Goal: Task Accomplishment & Management: Use online tool/utility

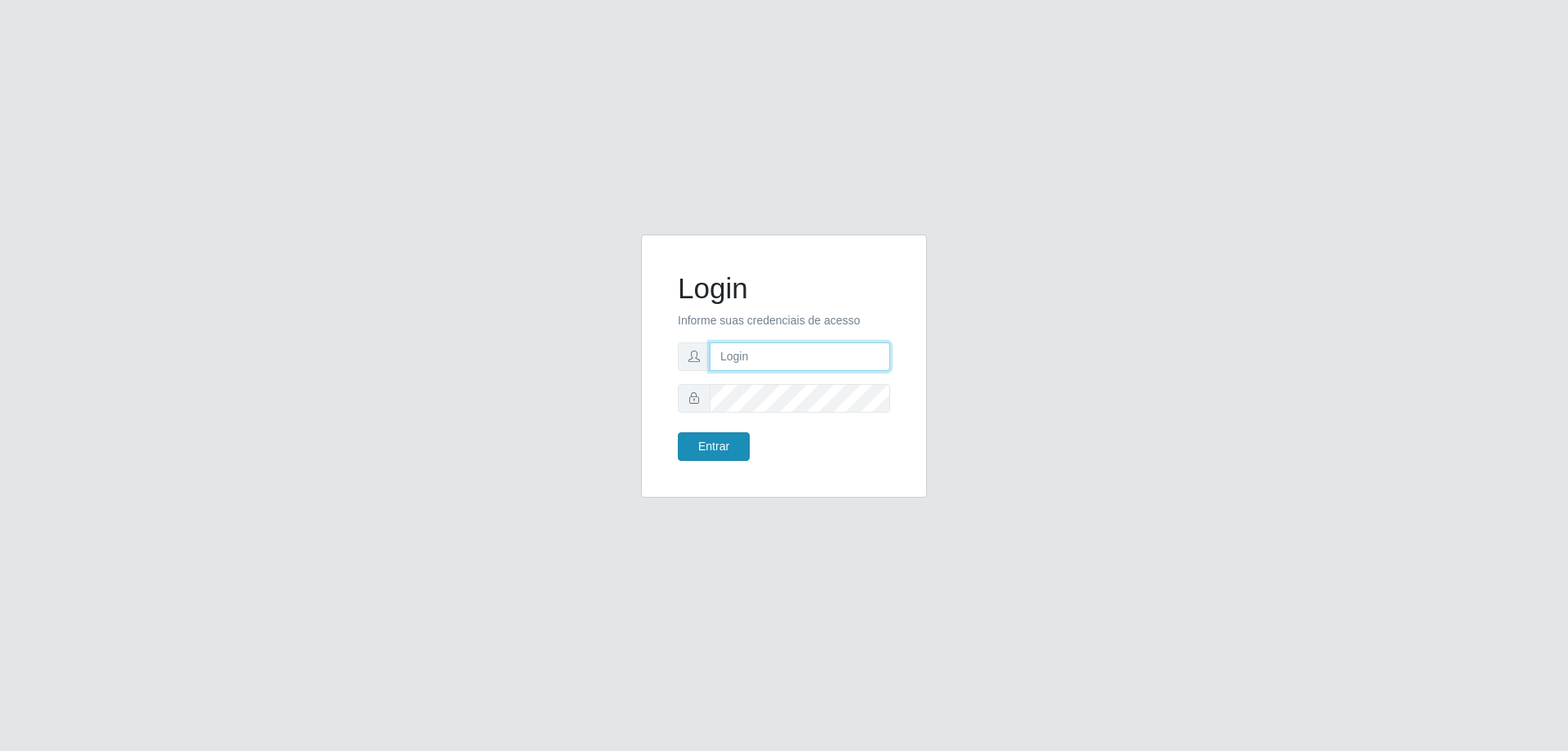
type input "[EMAIL_ADDRESS][DOMAIN_NAME]"
click at [731, 439] on button "Entrar" at bounding box center [713, 446] width 72 height 28
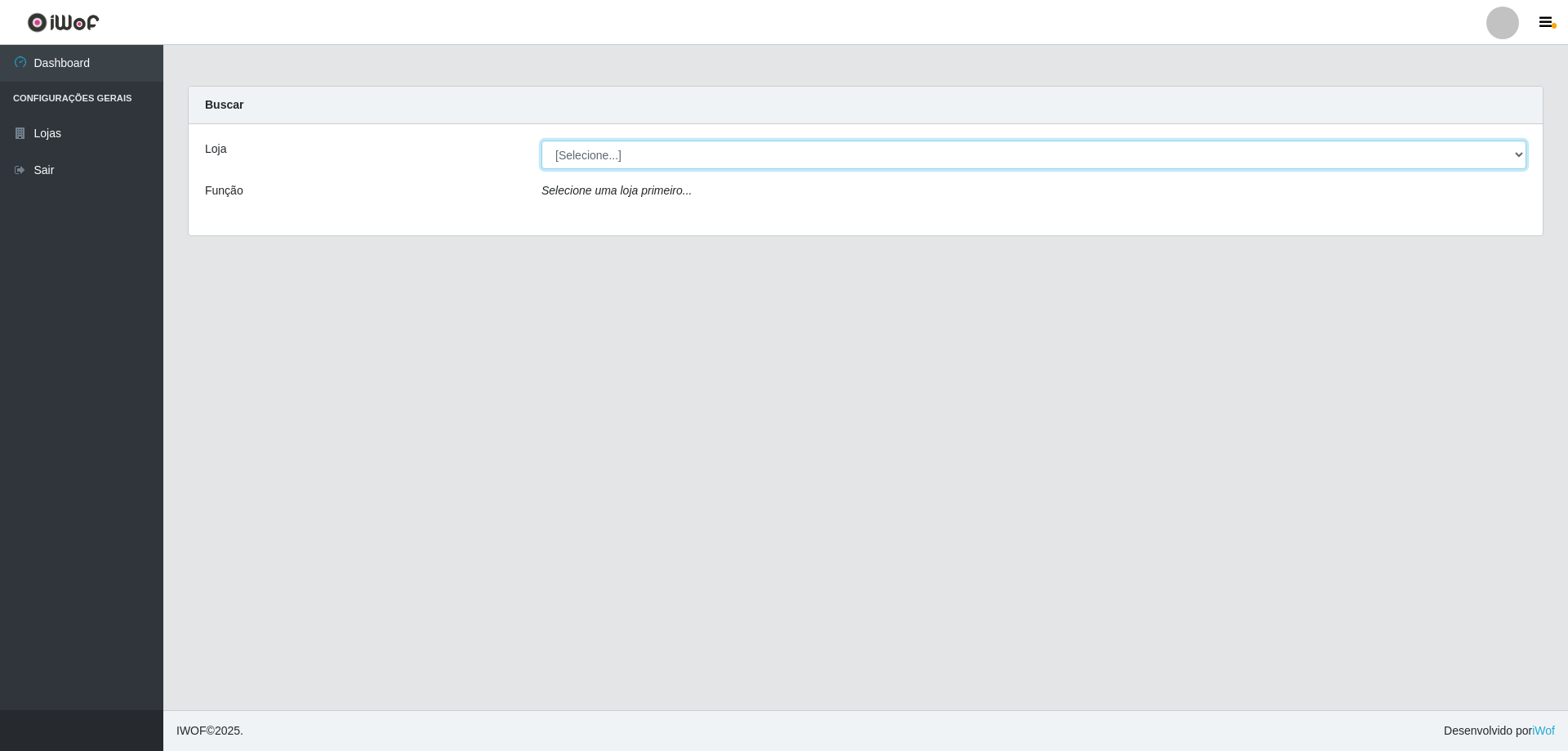
click at [636, 151] on select "[Selecione...] SuperShow Bis - [GEOGRAPHIC_DATA]" at bounding box center [1034, 154] width 984 height 28
select select "59"
click at [542, 141] on select "[Selecione...] SuperShow Bis - [GEOGRAPHIC_DATA]" at bounding box center [1034, 154] width 984 height 28
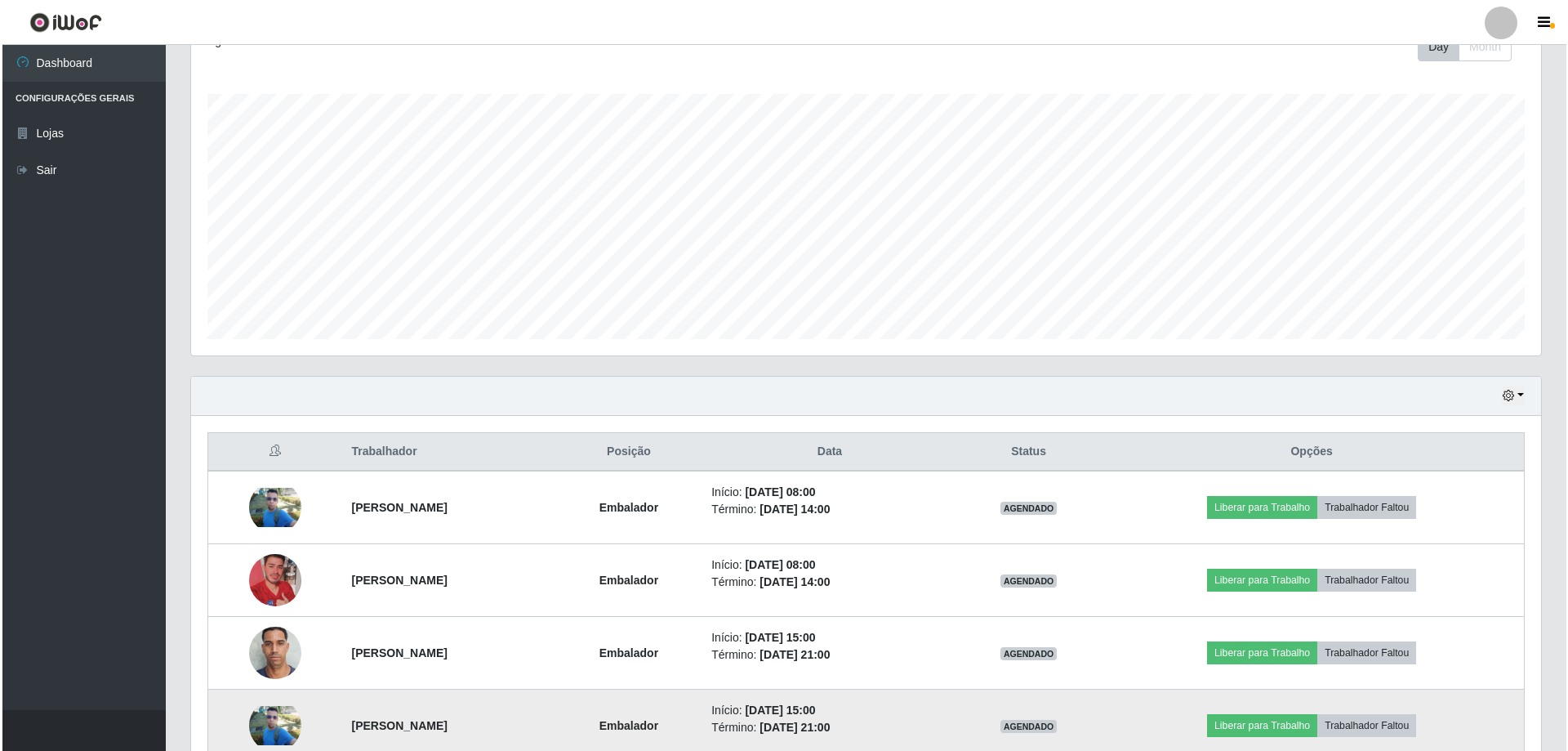
scroll to position [334, 0]
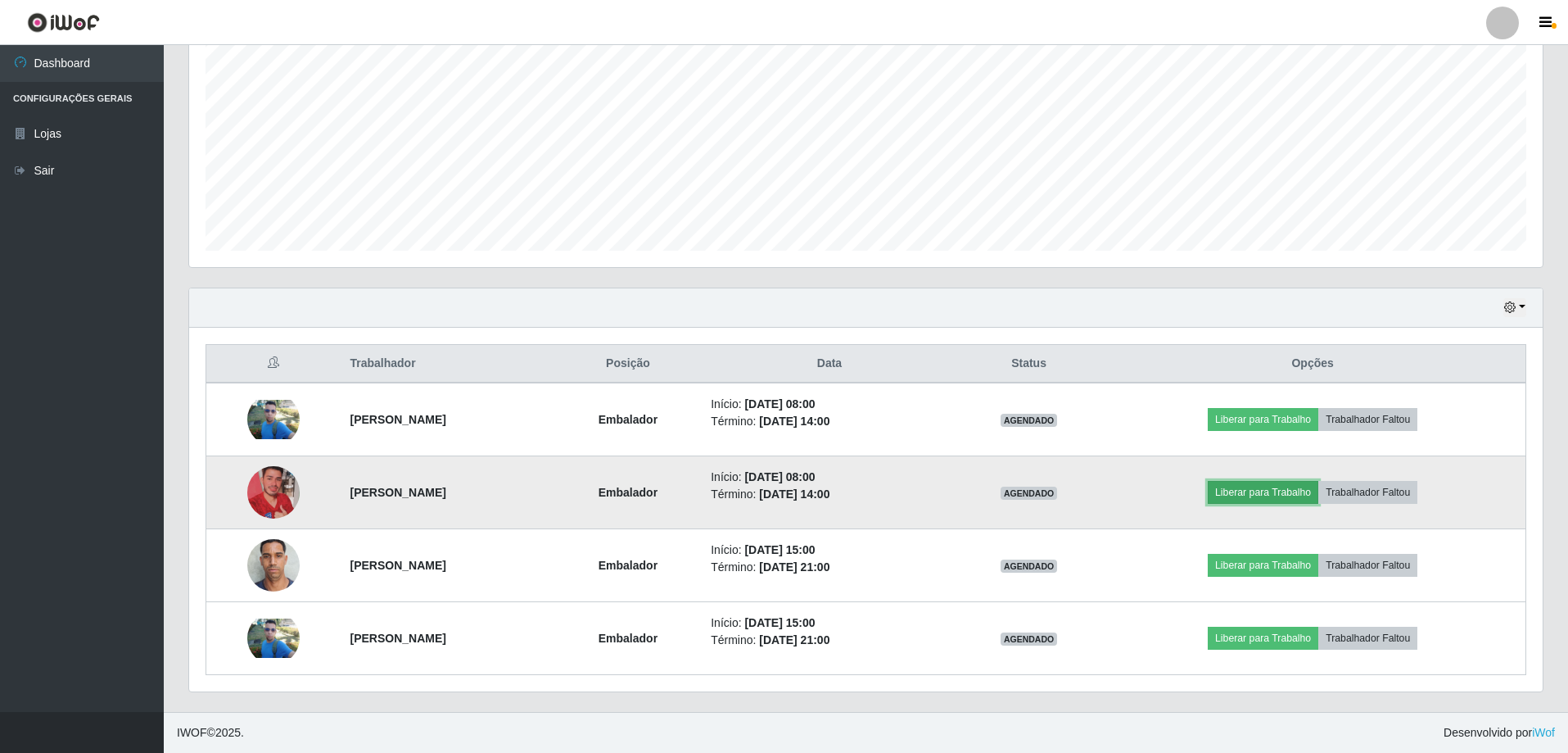
click at [1319, 491] on button "Liberar para Trabalho" at bounding box center [1263, 492] width 111 height 23
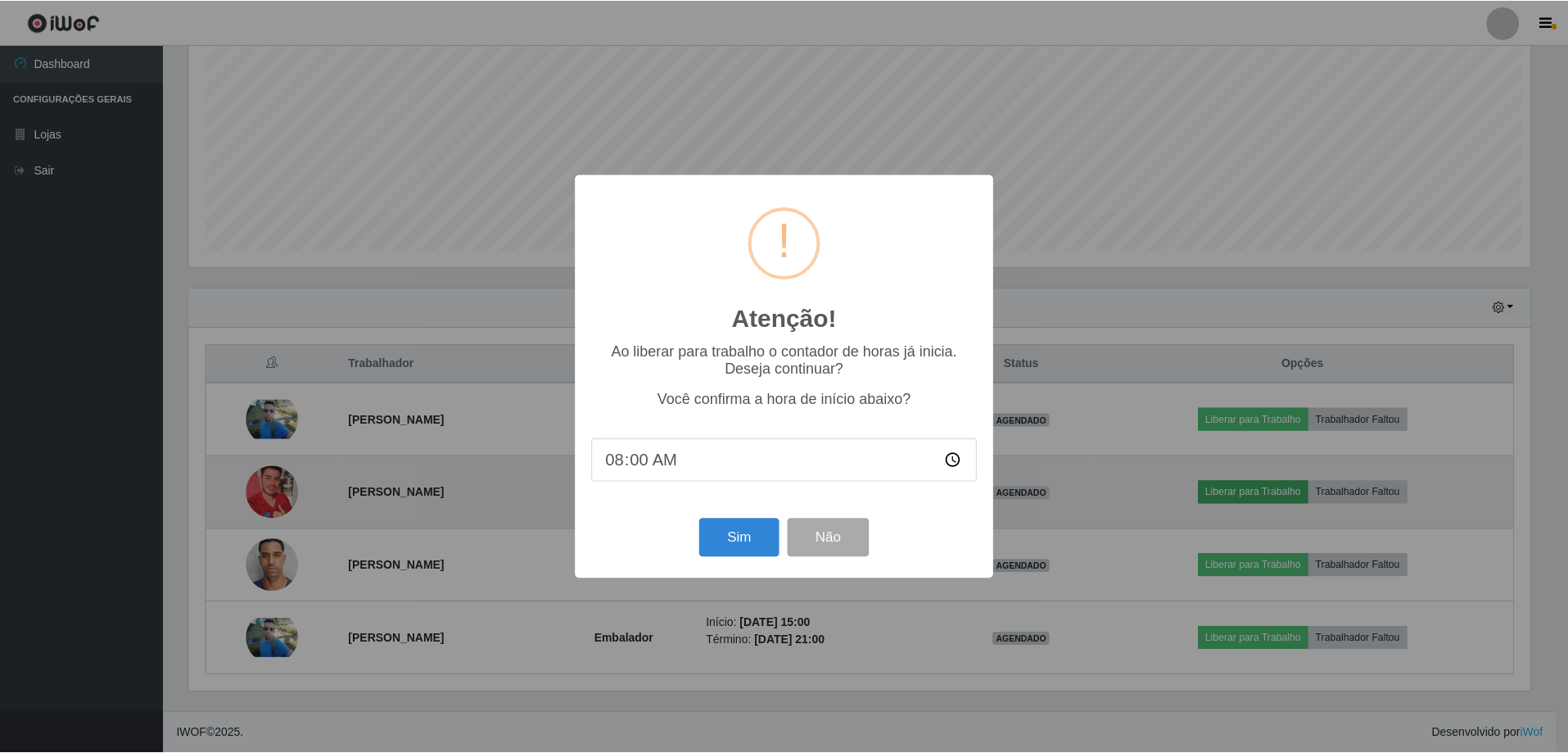
scroll to position [340, 1345]
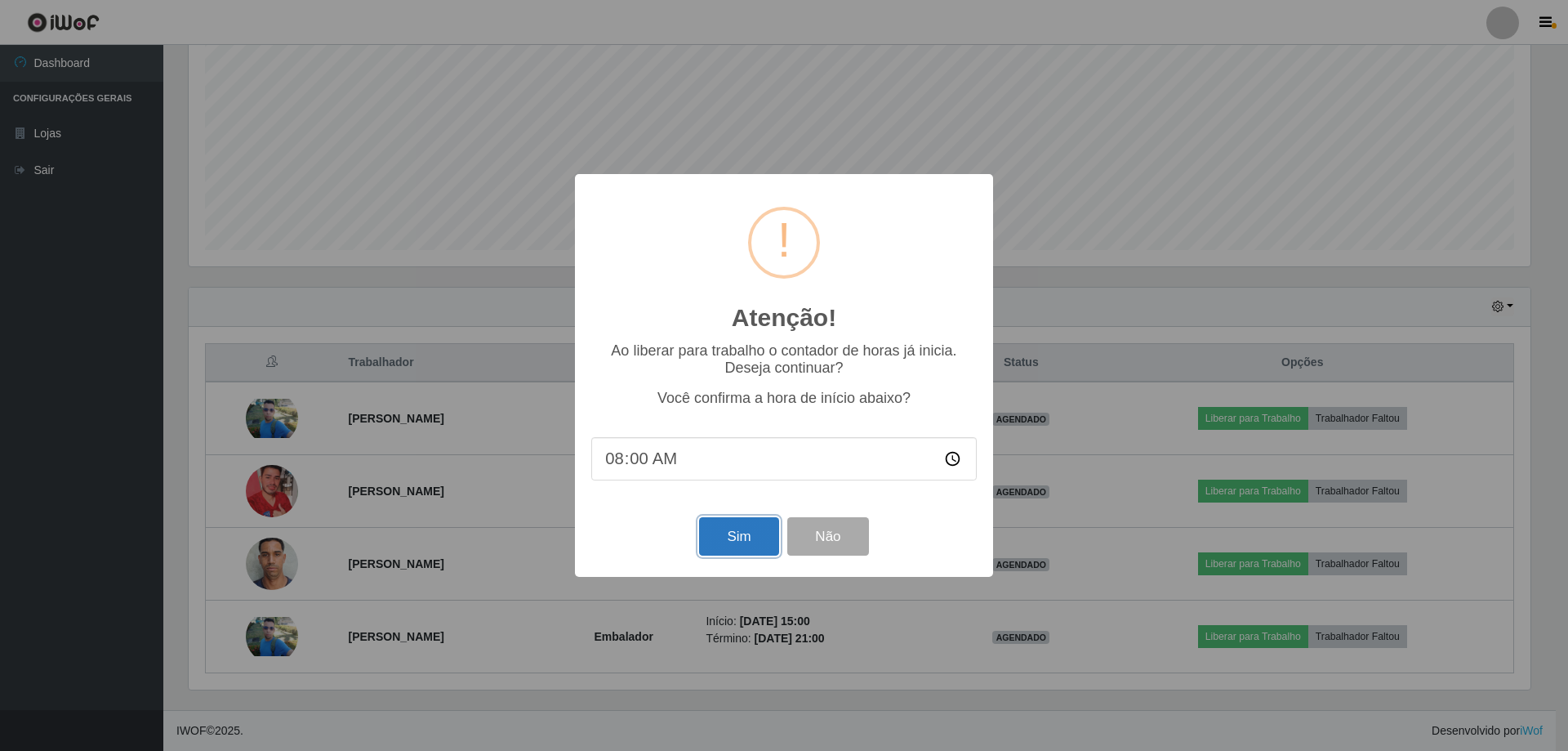
click at [748, 541] on button "Sim" at bounding box center [738, 536] width 79 height 38
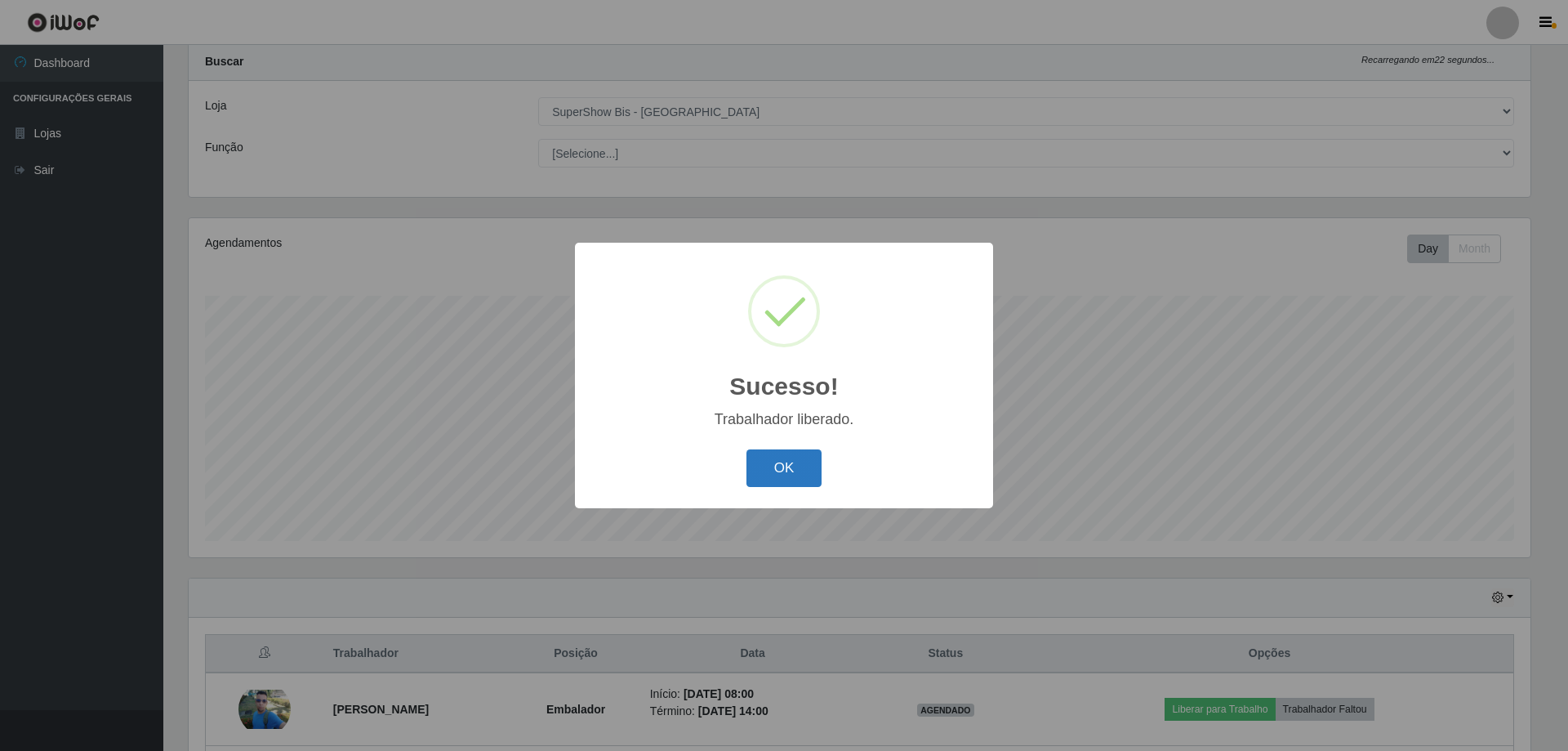
click at [773, 471] on button "OK" at bounding box center [784, 469] width 76 height 38
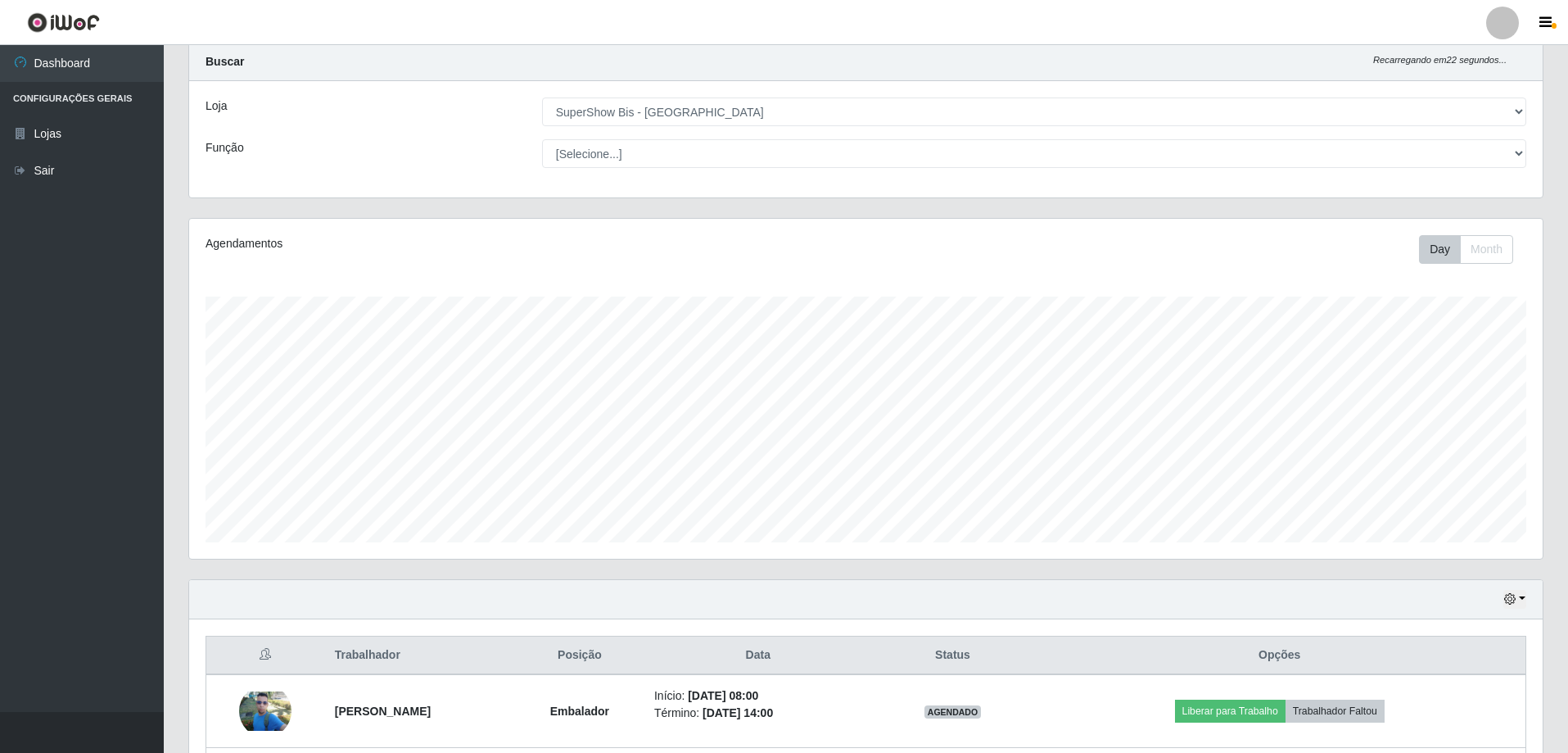
scroll to position [335, 0]
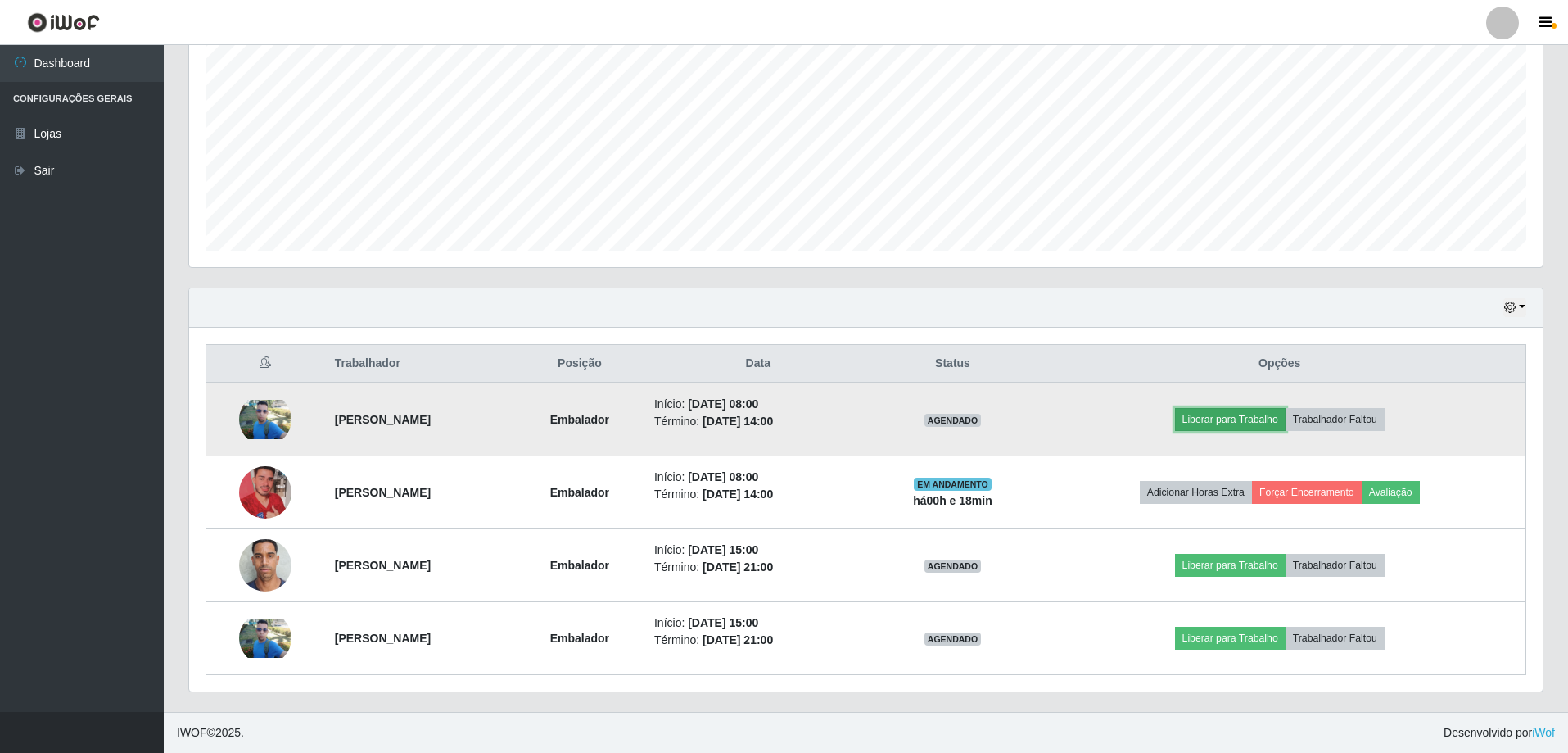
click at [1254, 409] on button "Liberar para Trabalho" at bounding box center [1230, 419] width 111 height 23
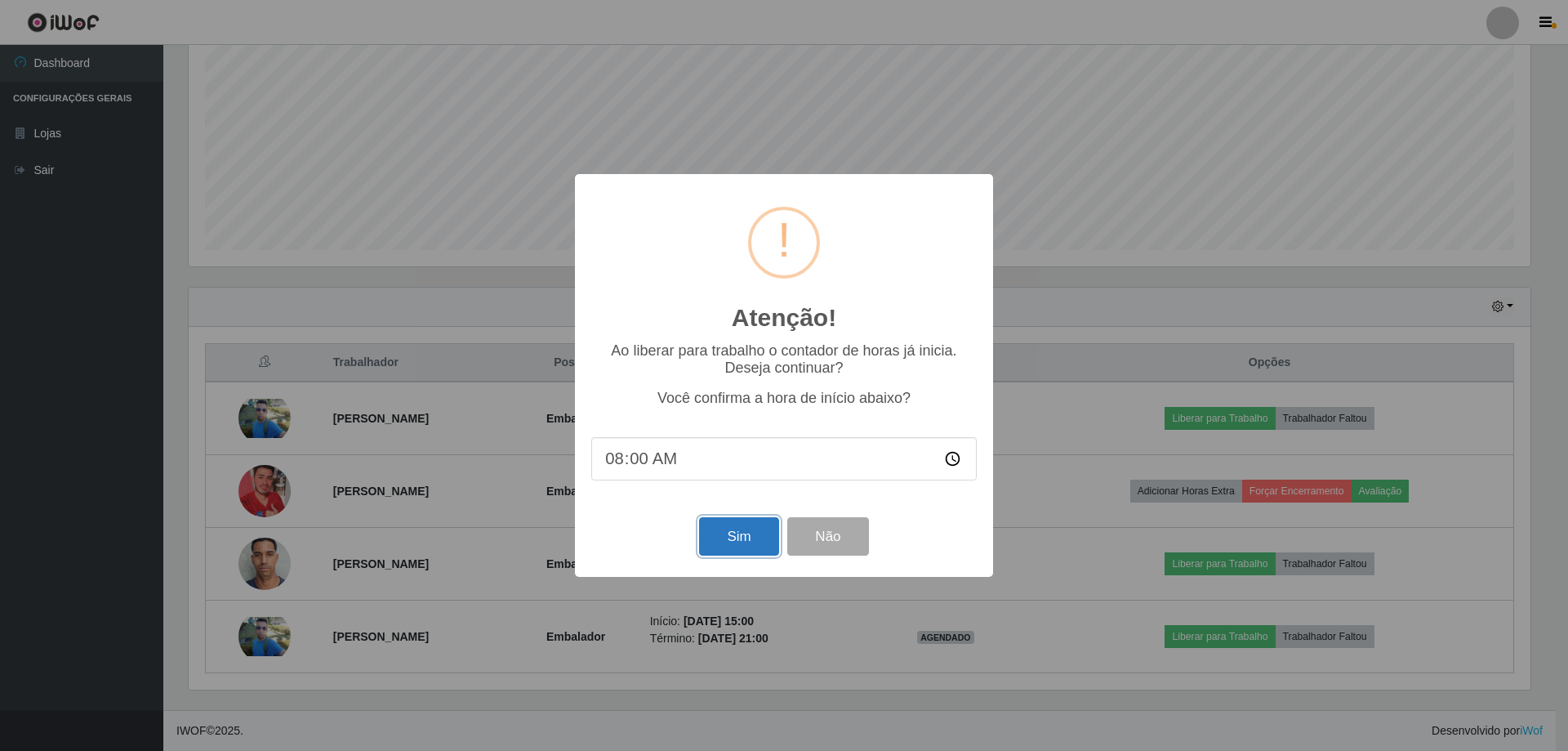
click at [753, 545] on button "Sim" at bounding box center [738, 536] width 79 height 38
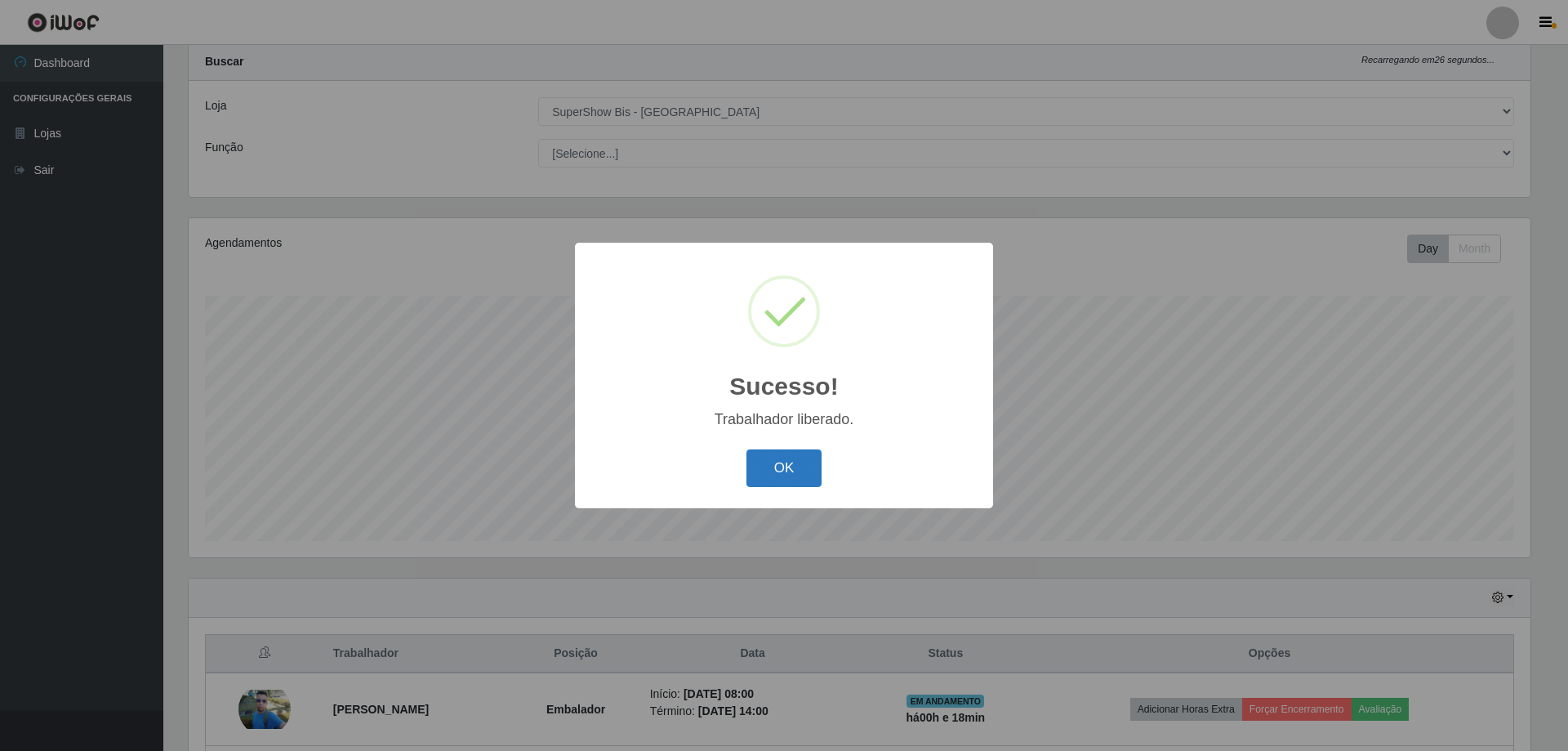
click at [791, 464] on button "OK" at bounding box center [784, 469] width 76 height 38
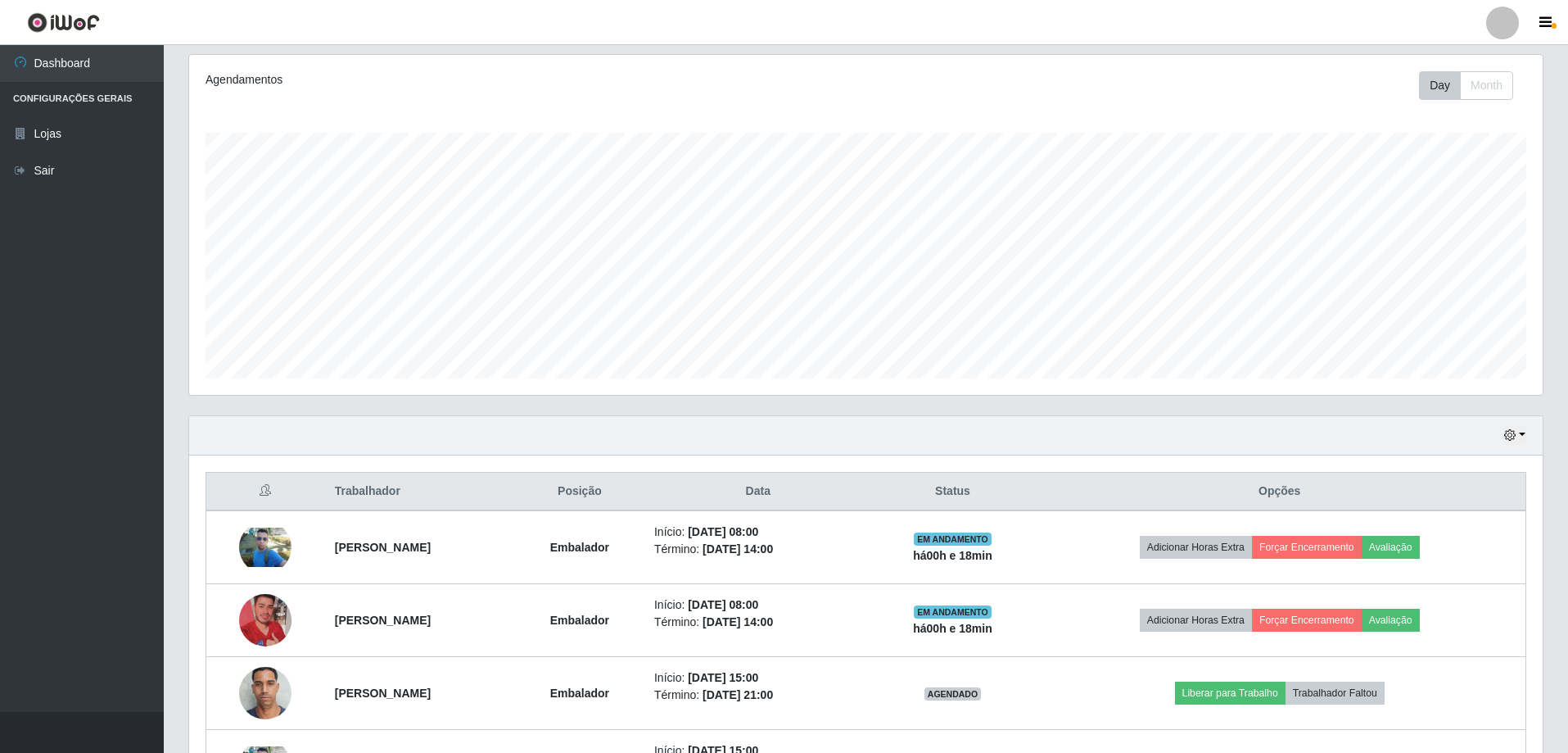
scroll to position [340, 1354]
